Goal: Information Seeking & Learning: Find specific page/section

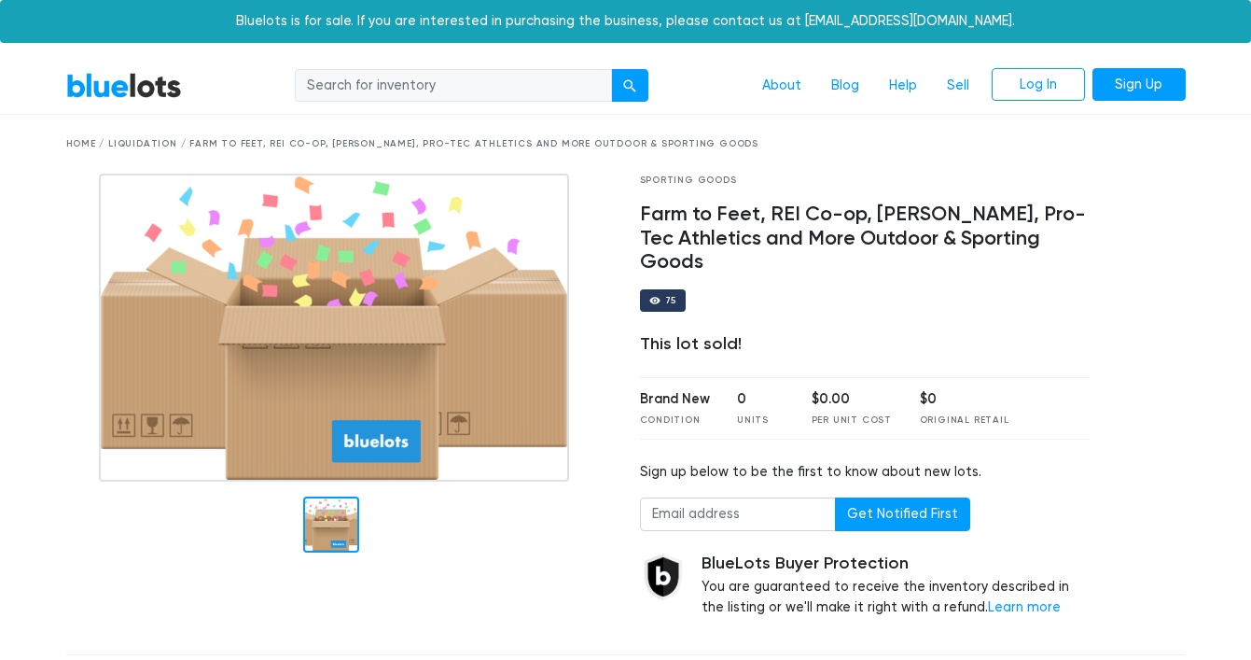
click at [449, 97] on input "search" at bounding box center [453, 86] width 317 height 34
type input "REI"
click at [611, 69] on button "submit" at bounding box center [629, 86] width 37 height 34
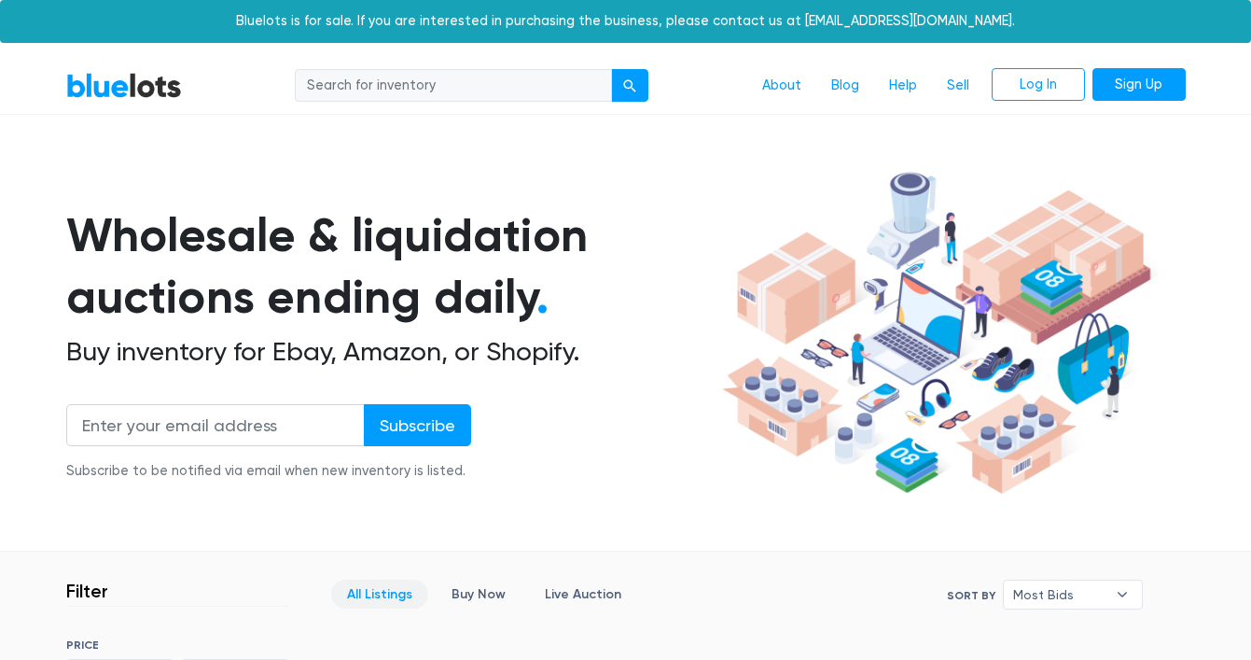
click at [372, 93] on input "search" at bounding box center [453, 86] width 317 height 34
type input "REI"
click at [611, 69] on button "submit" at bounding box center [629, 86] width 37 height 34
click at [638, 85] on button "submit" at bounding box center [629, 86] width 37 height 34
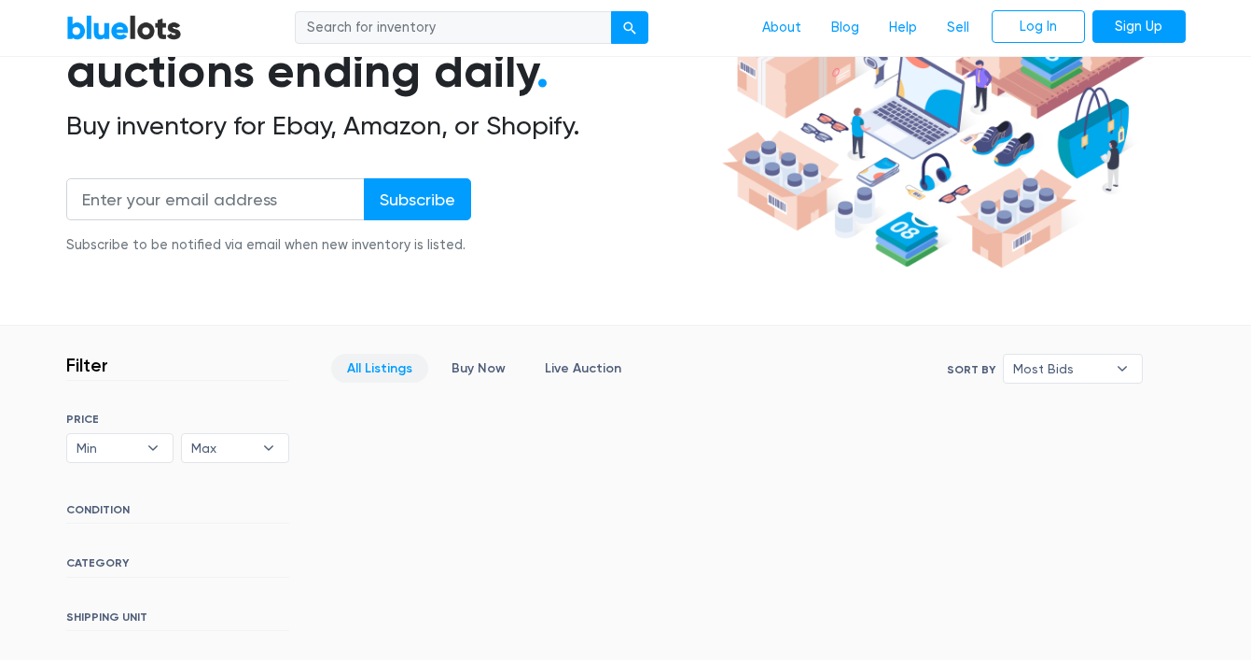
scroll to position [340, 0]
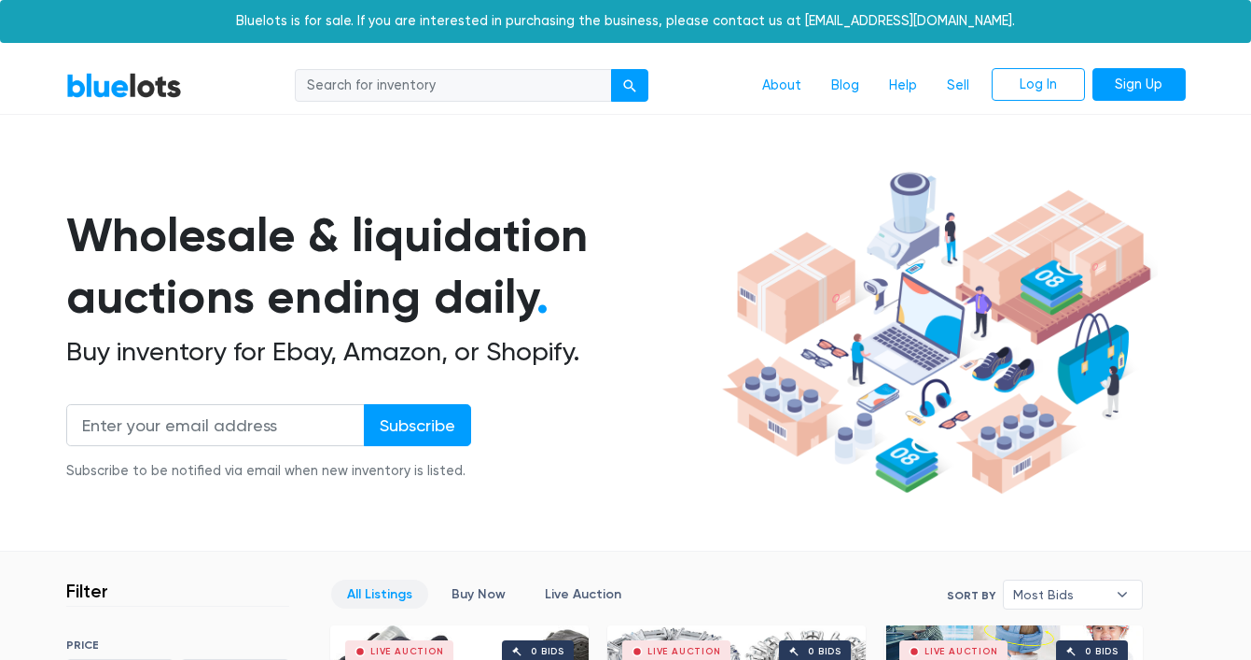
click at [372, 105] on nav "BlueLots About Blog Help Sell Log In Sign Up" at bounding box center [625, 86] width 1251 height 57
click at [367, 94] on input "search" at bounding box center [453, 86] width 317 height 34
type input "REI"
click at [630, 87] on div "submit" at bounding box center [629, 85] width 13 height 13
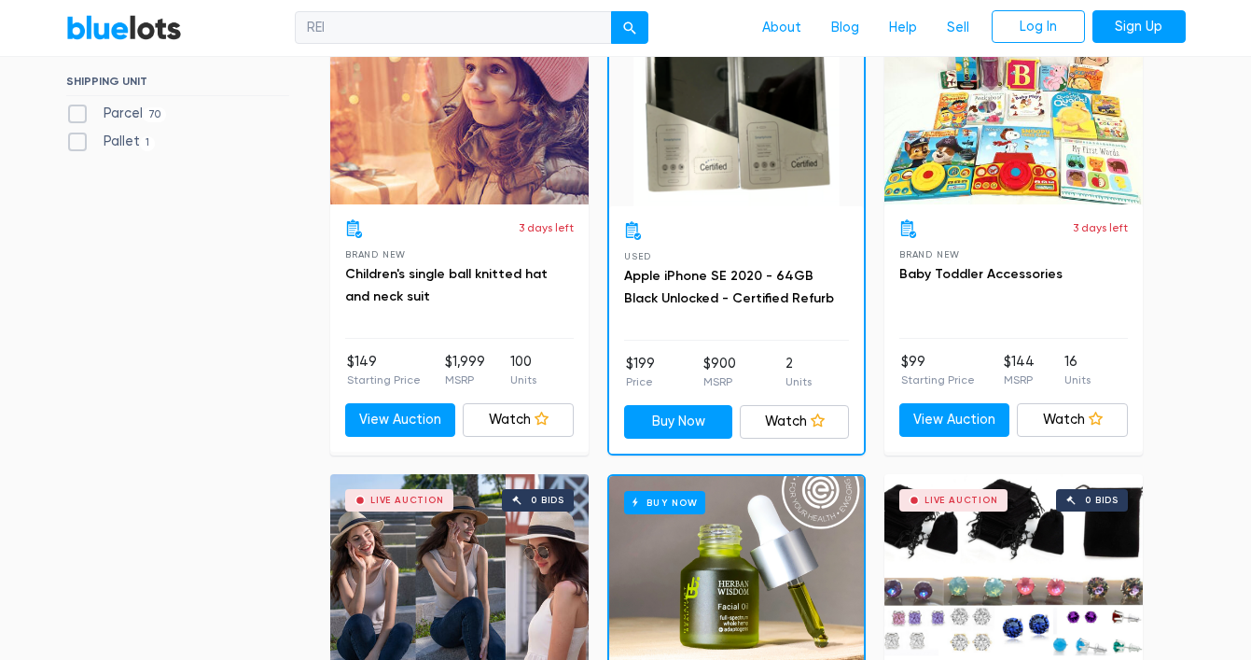
scroll to position [1087, 0]
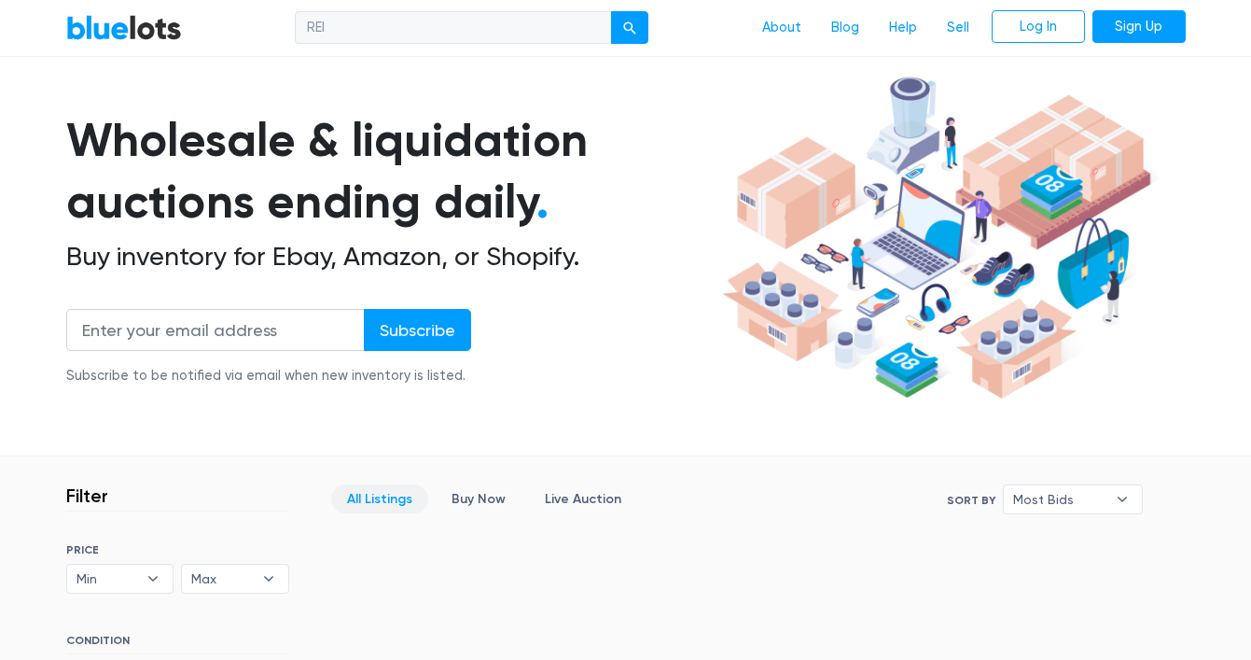
scroll to position [106, 0]
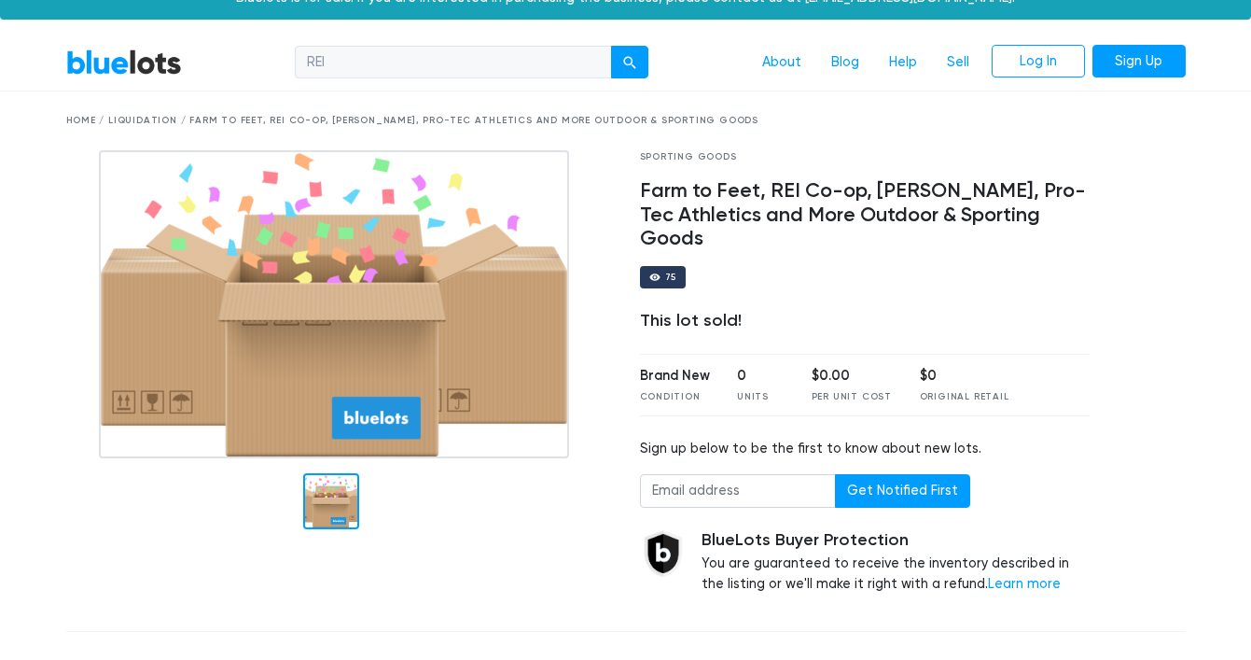
scroll to position [25, 0]
